Goal: Information Seeking & Learning: Find specific fact

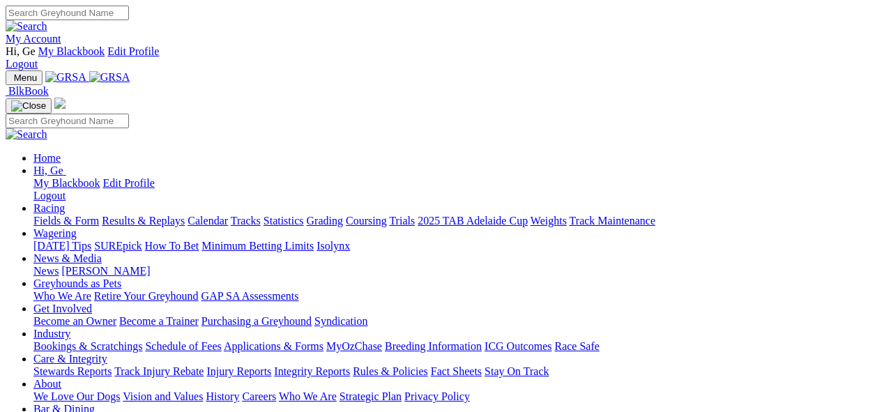
click at [304, 215] on link "Statistics" at bounding box center [284, 221] width 40 height 12
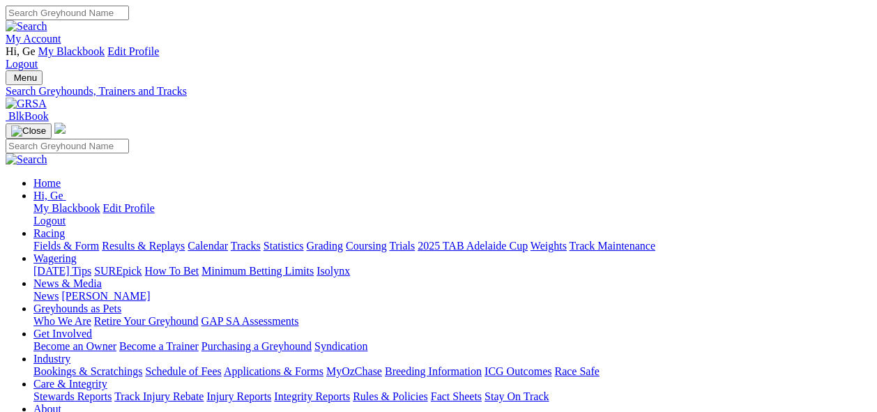
select select "cannington"
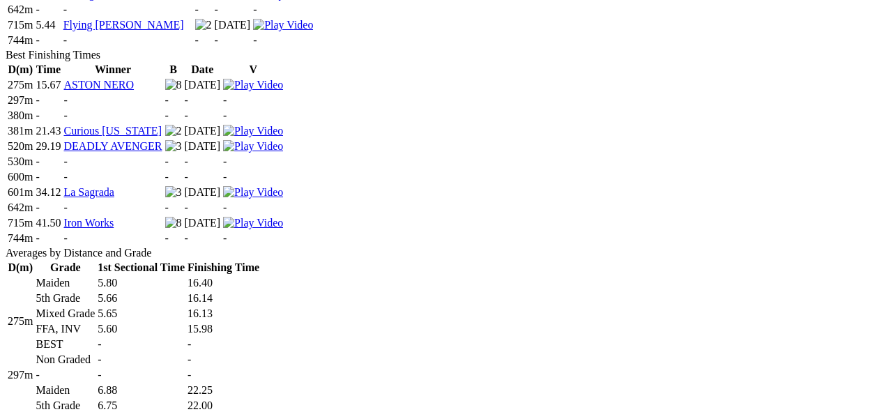
scroll to position [841, 0]
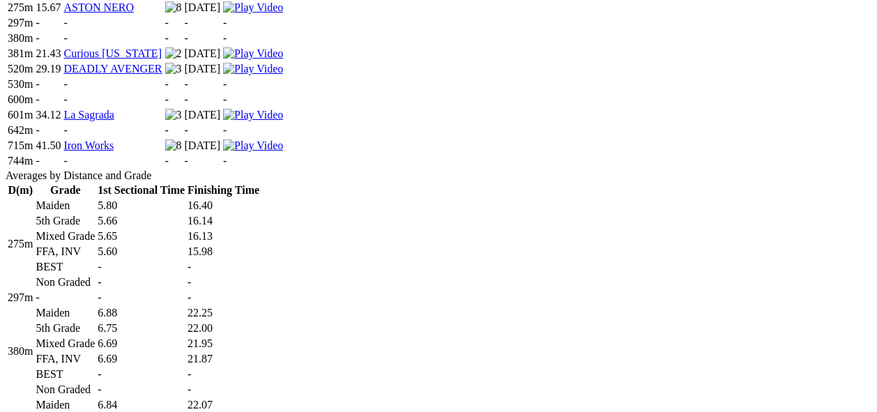
click at [185, 291] on td "-" at bounding box center [141, 298] width 89 height 14
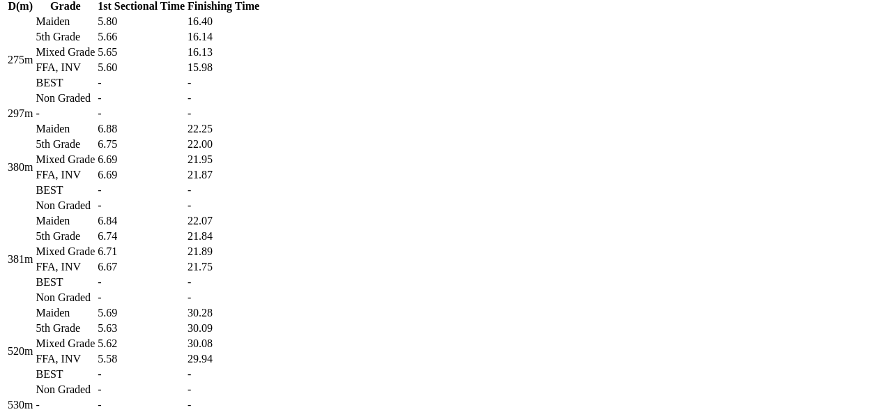
scroll to position [996, 0]
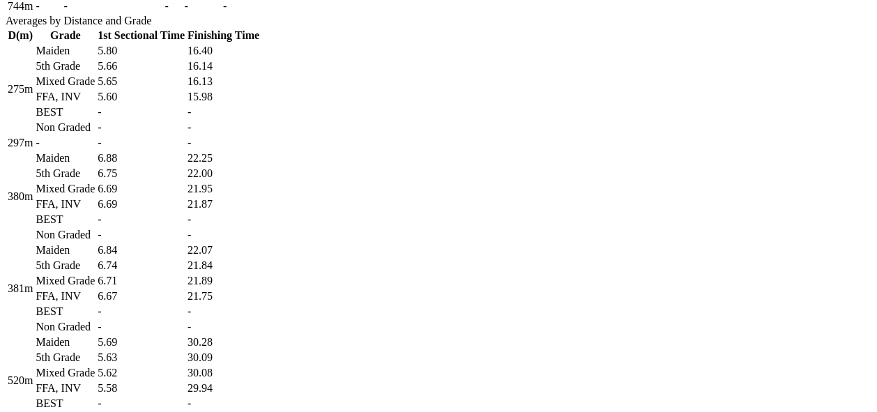
click at [260, 288] on td "21.89" at bounding box center [223, 281] width 73 height 14
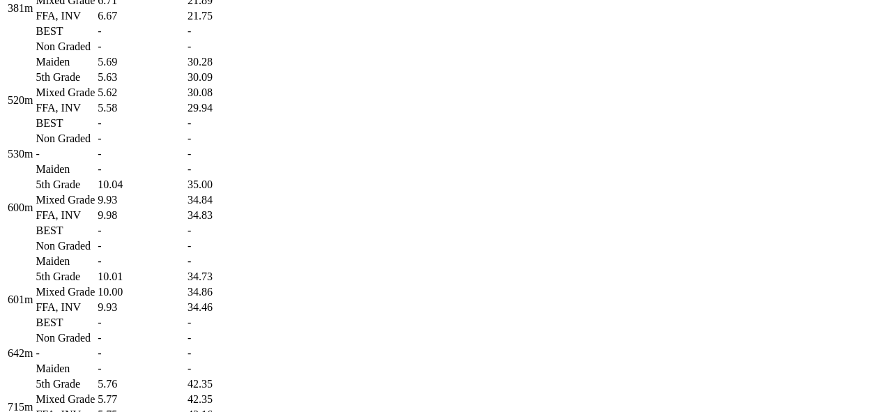
scroll to position [1305, 0]
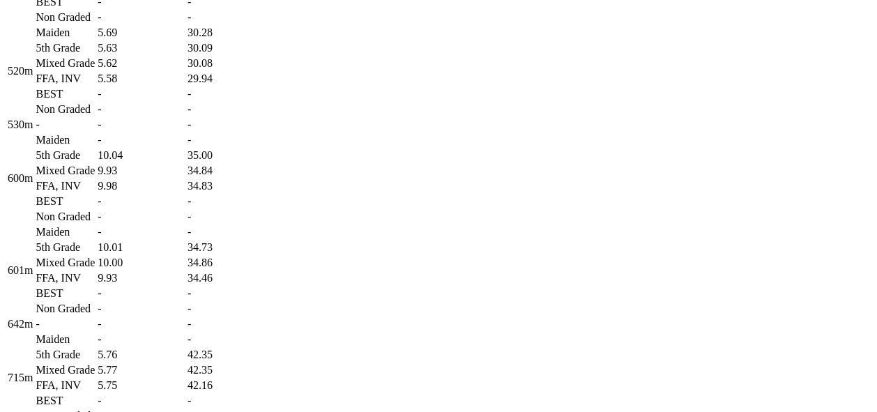
click at [260, 178] on td "34.84" at bounding box center [223, 171] width 73 height 14
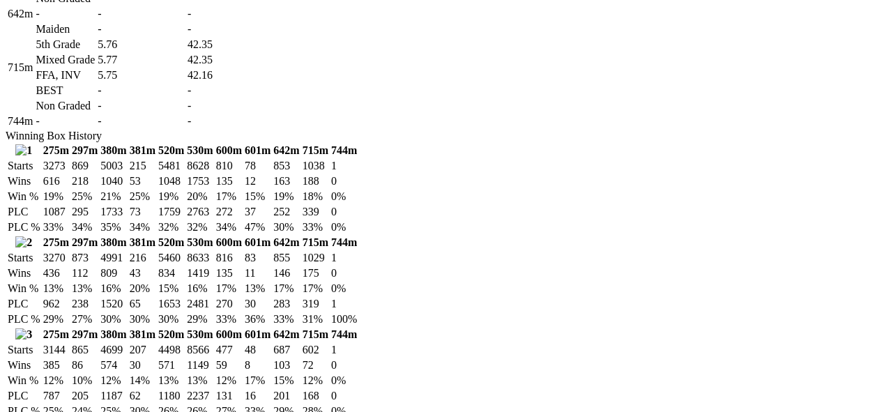
scroll to position [1538, 0]
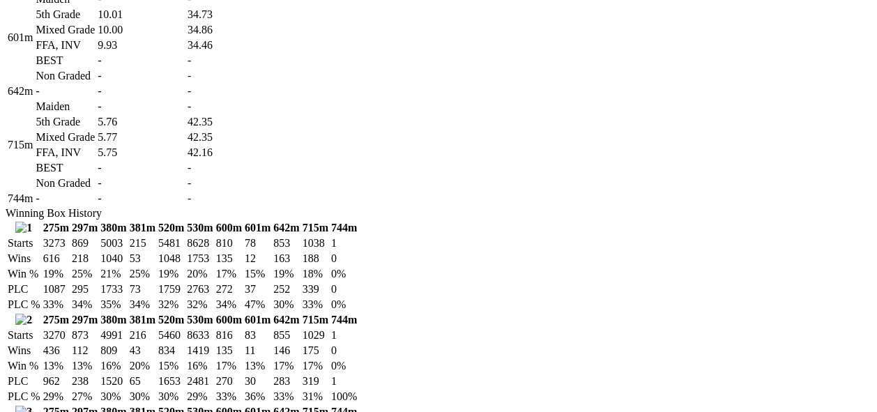
click at [96, 68] on td "BEST" at bounding box center [65, 61] width 61 height 14
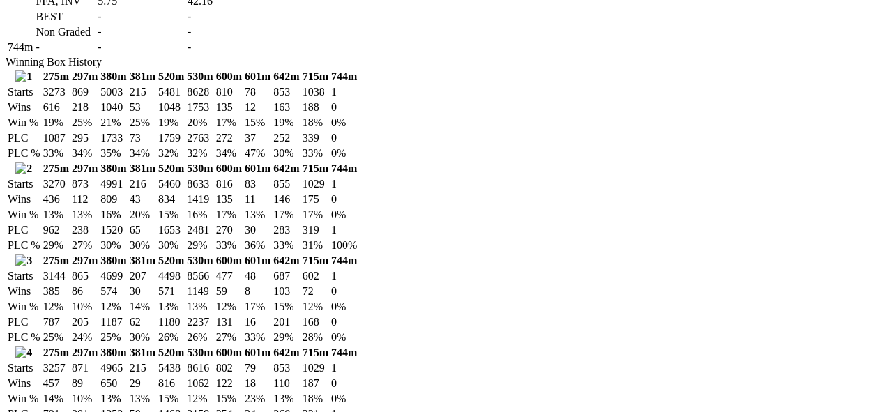
scroll to position [1693, 0]
